Goal: Task Accomplishment & Management: Use online tool/utility

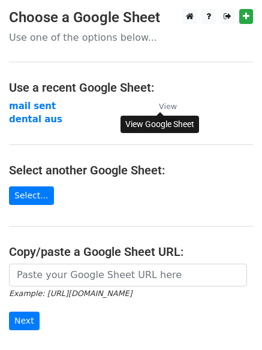
click at [168, 110] on small "View" at bounding box center [168, 106] width 18 height 9
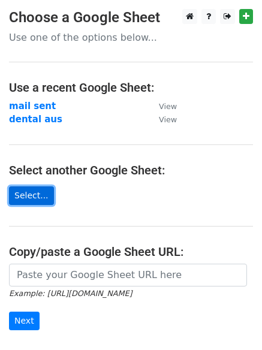
click at [36, 198] on link "Select..." at bounding box center [31, 195] width 45 height 19
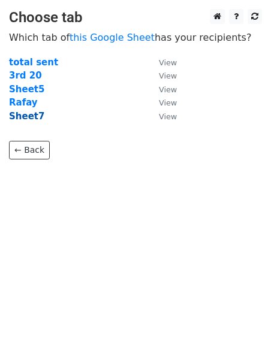
click at [23, 115] on strong "Sheet7" at bounding box center [26, 116] width 35 height 11
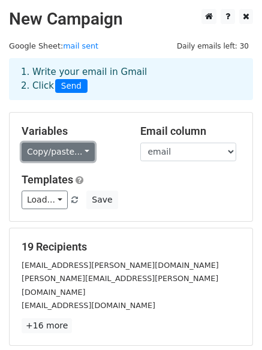
click at [69, 153] on link "Copy/paste..." at bounding box center [58, 152] width 73 height 19
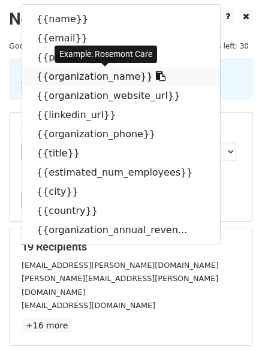
click at [156, 77] on icon at bounding box center [161, 76] width 10 height 10
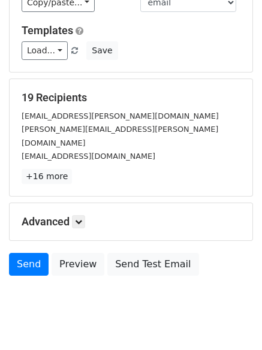
scroll to position [163, 0]
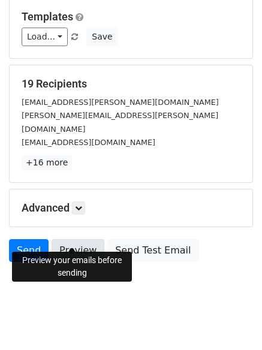
click at [64, 239] on link "Preview" at bounding box center [78, 250] width 53 height 23
